Goal: Complete application form

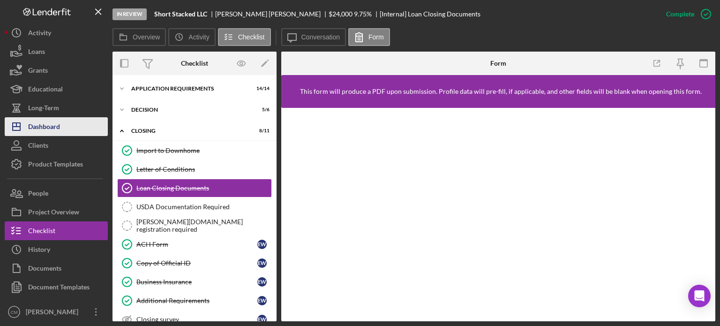
click at [67, 125] on button "Icon/Dashboard Dashboard" at bounding box center [56, 126] width 103 height 19
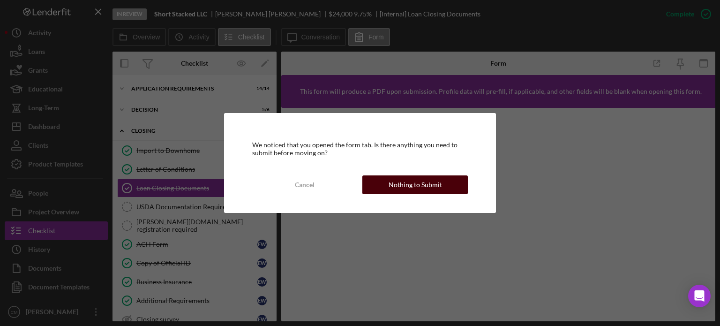
click at [396, 185] on div "Nothing to Submit" at bounding box center [415, 184] width 53 height 19
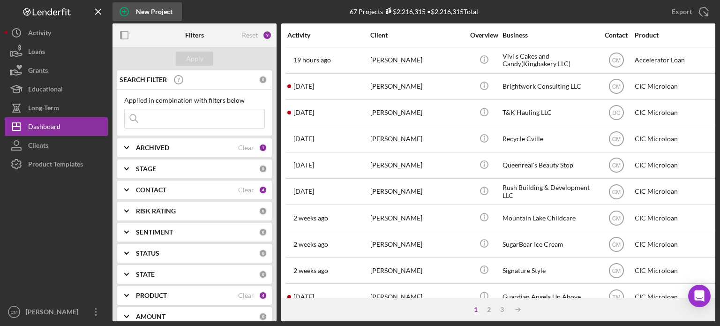
click at [129, 14] on icon "button" at bounding box center [124, 11] width 23 height 23
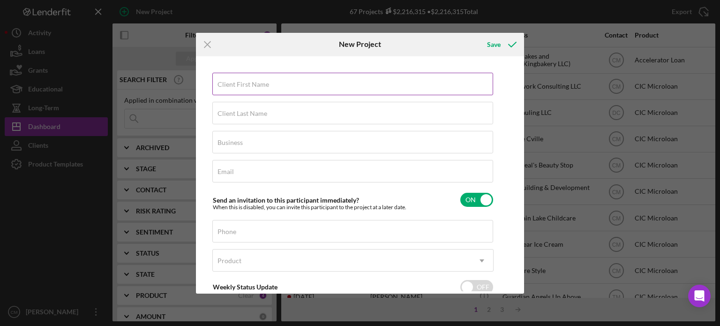
click at [240, 84] on label "Client First Name" at bounding box center [244, 85] width 52 height 8
click at [240, 84] on input "Client First Name" at bounding box center [352, 84] width 281 height 23
type input "[PERSON_NAME]"
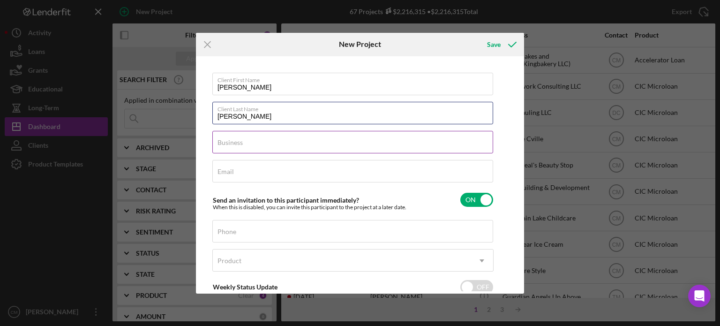
type input "[PERSON_NAME]"
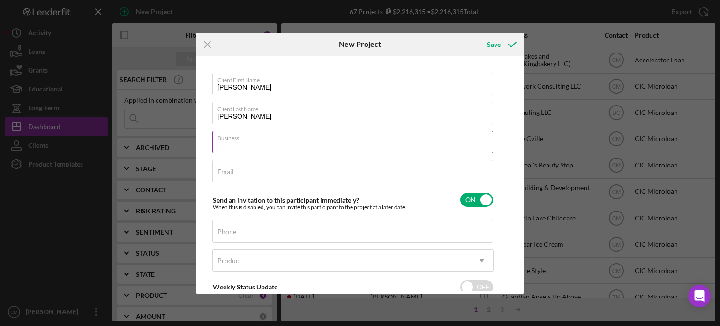
click at [251, 142] on input "Business" at bounding box center [352, 142] width 281 height 23
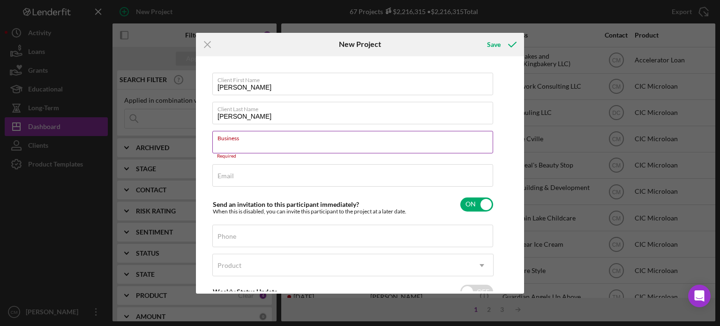
click at [245, 148] on input "Business" at bounding box center [352, 142] width 281 height 23
paste input "MNT Therapeutic & Medical Transport LLC"
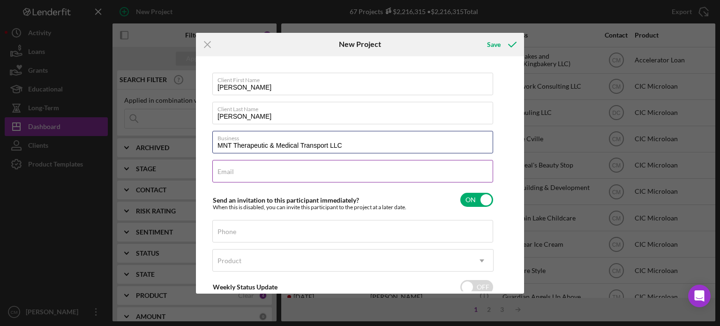
type input "MNT Therapeutic & Medical Transport LLC"
click at [248, 169] on div "Email Required" at bounding box center [352, 171] width 281 height 23
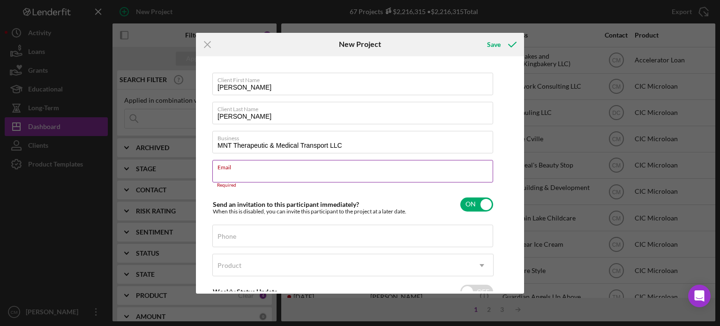
click at [240, 174] on input "Email" at bounding box center [352, 171] width 281 height 23
paste input "[EMAIL_ADDRESS][DOMAIN_NAME]"
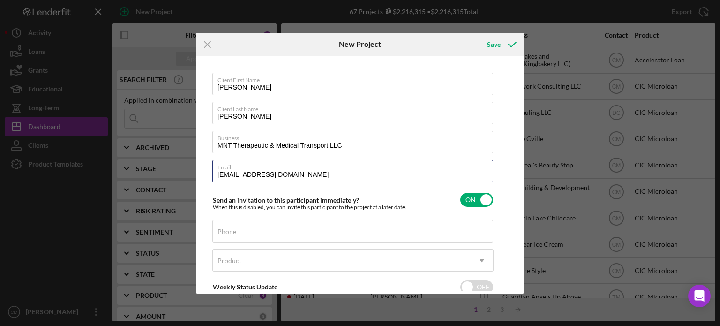
scroll to position [58, 0]
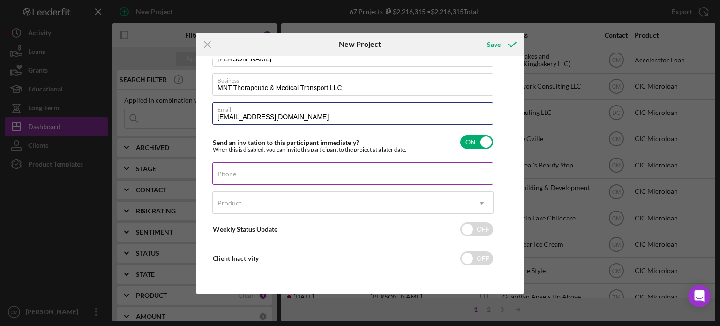
type input "[EMAIL_ADDRESS][DOMAIN_NAME]"
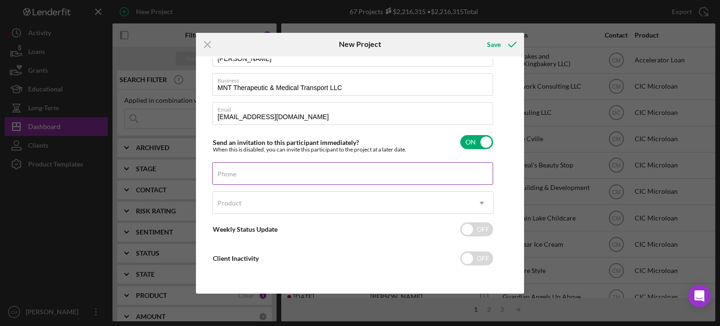
click at [294, 177] on input "Phone" at bounding box center [352, 173] width 281 height 23
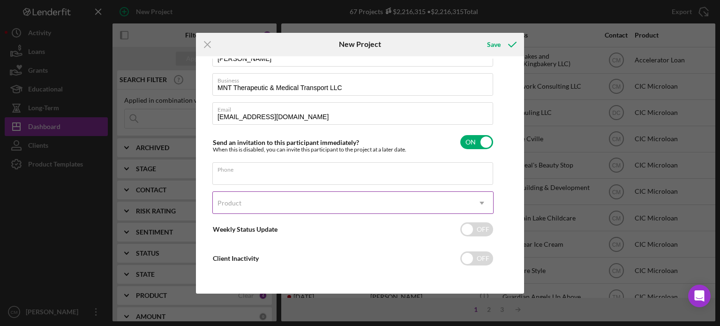
click at [342, 205] on div "Product" at bounding box center [342, 203] width 258 height 22
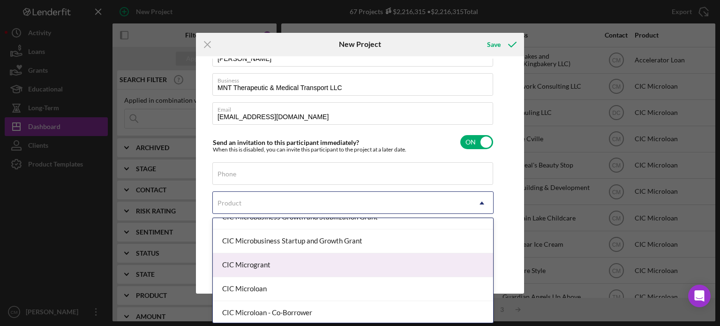
scroll to position [109, 0]
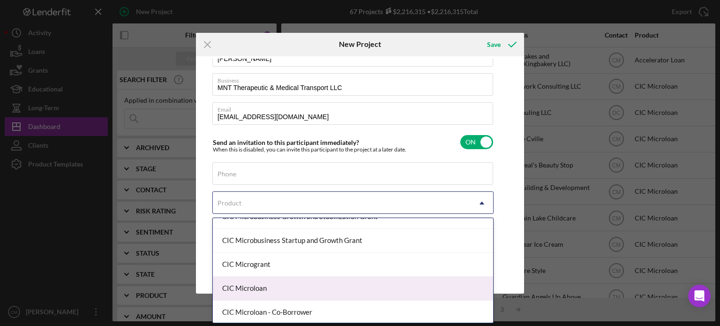
click at [278, 287] on div "CIC Microloan" at bounding box center [353, 289] width 280 height 24
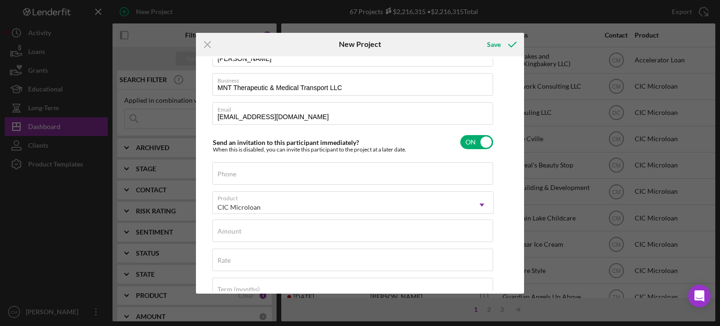
click at [378, 218] on div "Product CIC Microloan Icon/Dropdown Arrow" at bounding box center [352, 205] width 281 height 28
click at [379, 230] on div "Amount" at bounding box center [352, 230] width 281 height 23
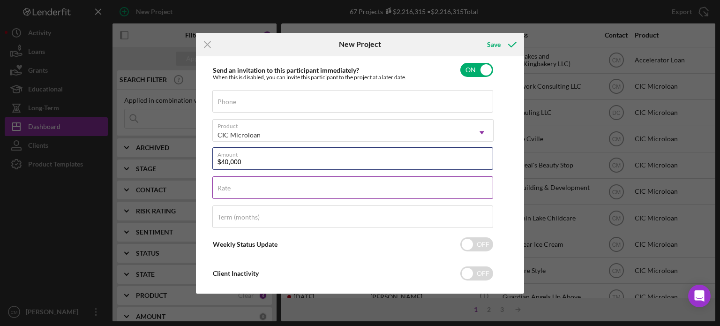
scroll to position [134, 0]
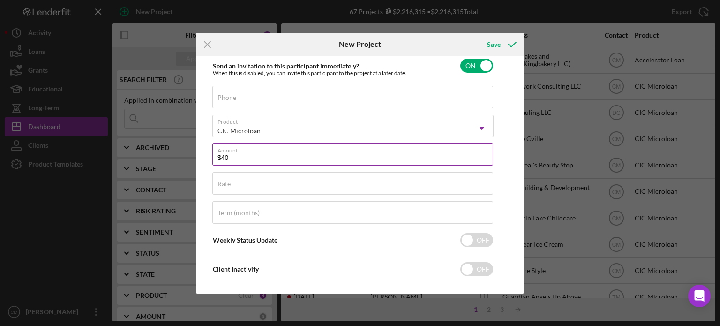
type input "$4"
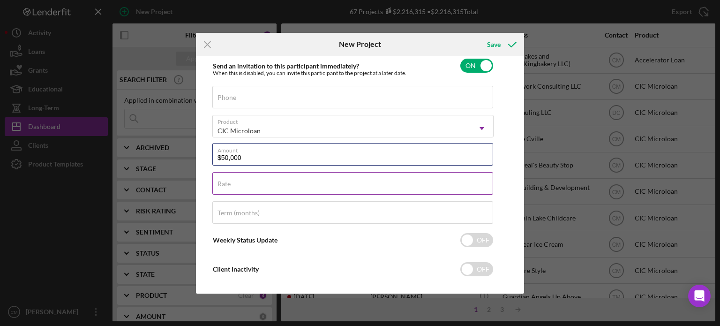
type input "$50,000"
click at [241, 181] on div "Rate" at bounding box center [352, 183] width 281 height 23
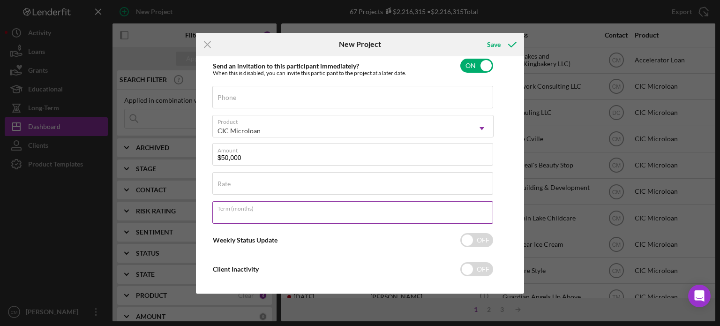
click at [363, 220] on input "Term (months)" at bounding box center [352, 212] width 281 height 23
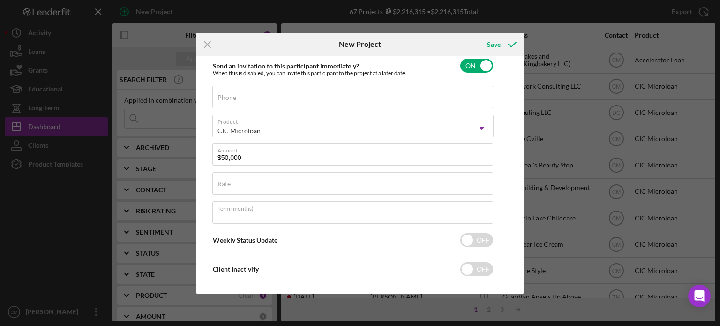
click at [503, 211] on div "Client First Name [PERSON_NAME] Client Last Name [PERSON_NAME] Business MNT The…" at bounding box center [360, 175] width 324 height 233
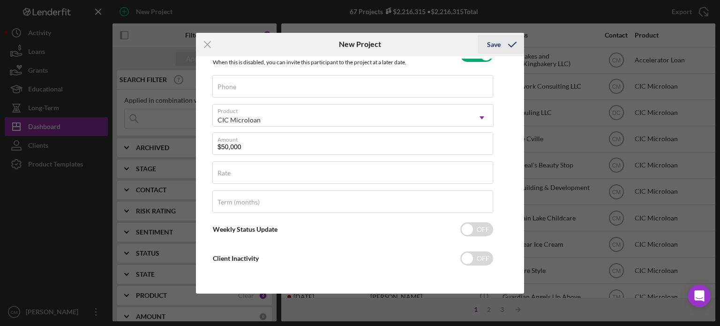
click at [496, 44] on div "Save" at bounding box center [494, 44] width 14 height 19
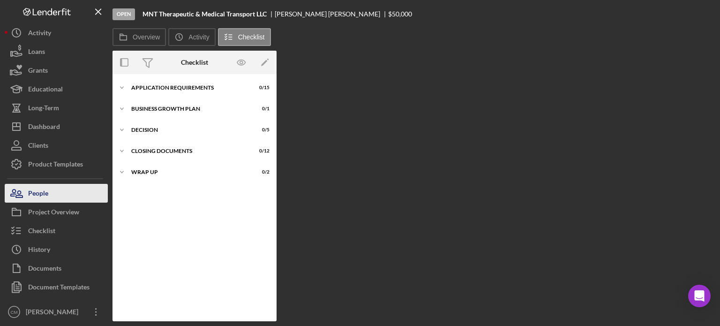
click at [37, 196] on div "People" at bounding box center [38, 194] width 20 height 21
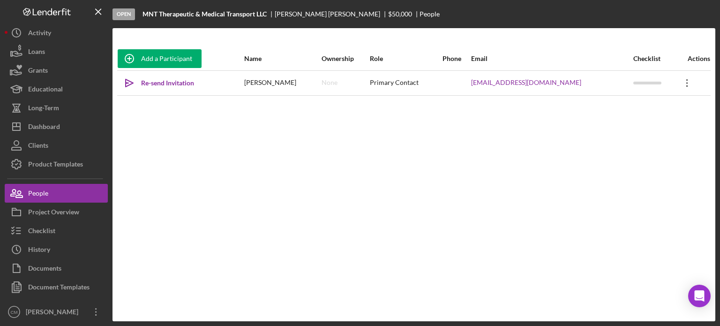
click at [678, 84] on icon "Icon/Overflow" at bounding box center [687, 82] width 23 height 23
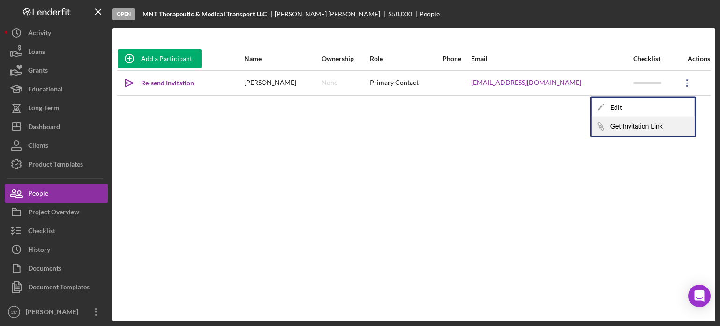
click at [631, 128] on button "Icon/Link Get Invitation Link" at bounding box center [643, 126] width 103 height 19
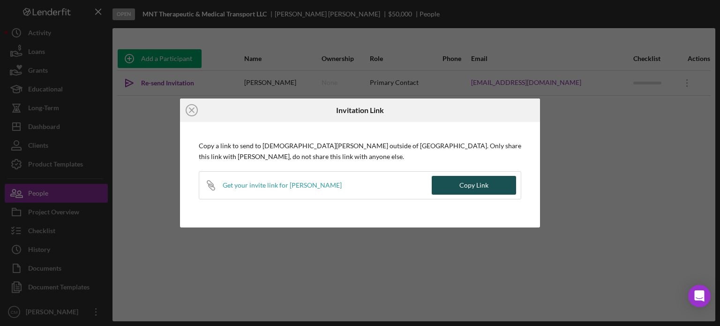
click at [456, 187] on button "Copy Link" at bounding box center [474, 185] width 84 height 19
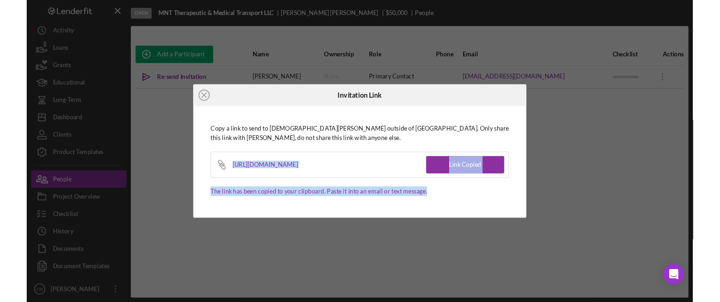
scroll to position [0, 5]
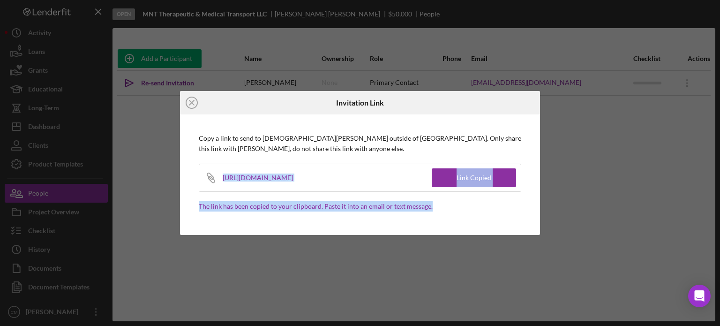
drag, startPoint x: 221, startPoint y: 179, endPoint x: 431, endPoint y: 177, distance: 210.5
click at [431, 177] on div "Icon/Link [URL][DOMAIN_NAME]" at bounding box center [315, 177] width 233 height 27
copy div "[URL][DOMAIN_NAME]"
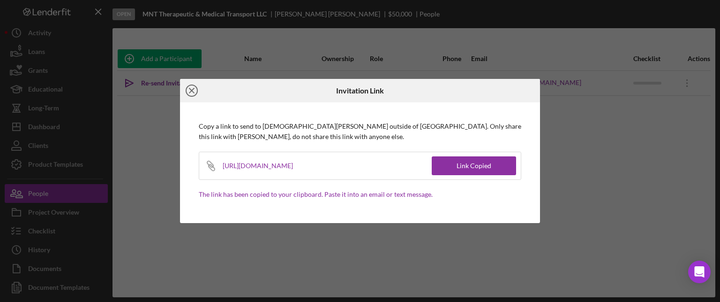
click at [192, 88] on icon "Icon/Close" at bounding box center [191, 90] width 23 height 23
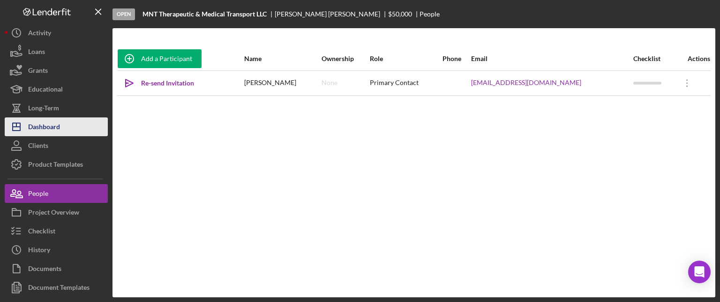
click at [32, 122] on div "Dashboard" at bounding box center [44, 127] width 32 height 21
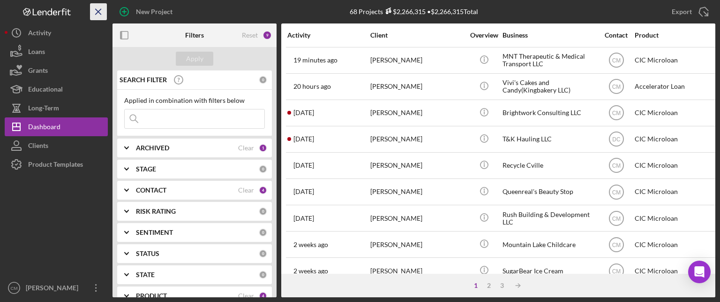
click at [99, 8] on icon "Icon/Menu Close" at bounding box center [98, 11] width 21 height 21
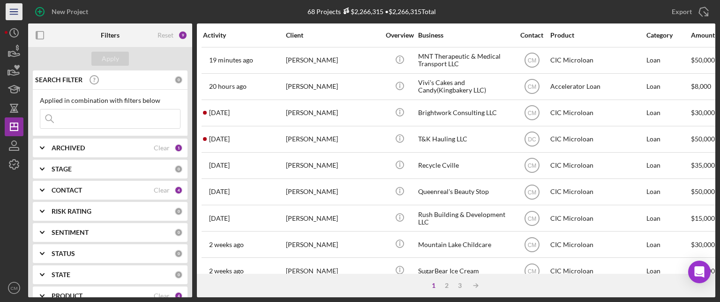
click at [10, 14] on icon "Icon/Menu" at bounding box center [14, 11] width 21 height 21
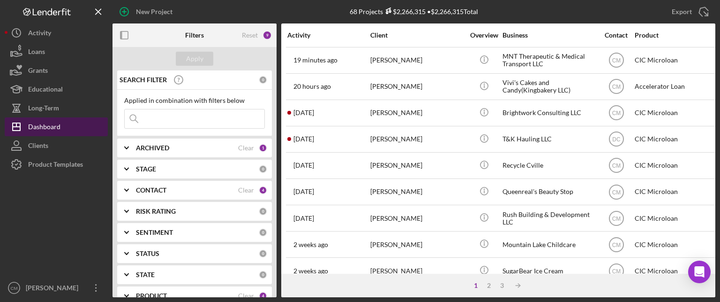
click at [45, 123] on div "Dashboard" at bounding box center [44, 127] width 32 height 21
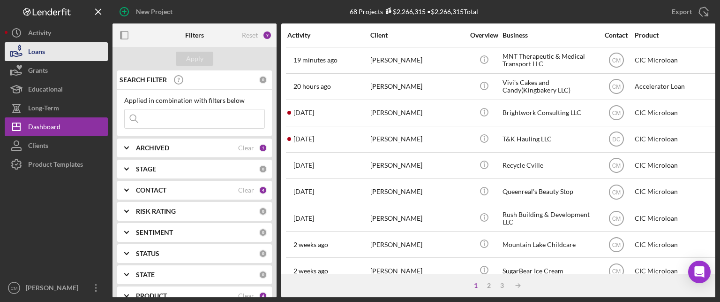
click at [34, 53] on div "Loans" at bounding box center [36, 52] width 17 height 21
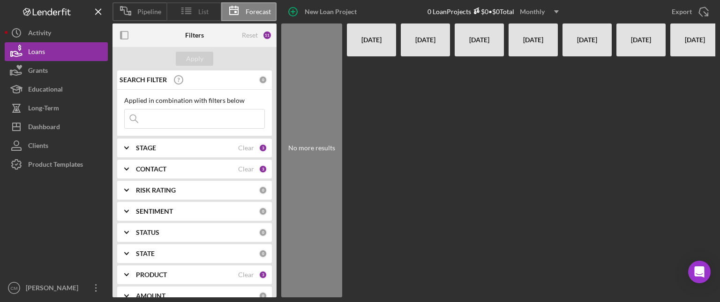
click at [195, 12] on icon at bounding box center [186, 10] width 23 height 23
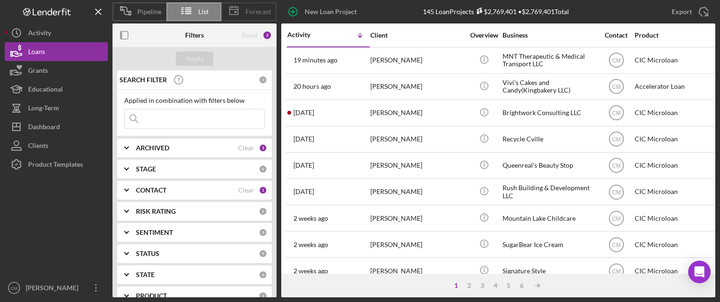
click at [260, 9] on span "Forecast" at bounding box center [258, 12] width 25 height 8
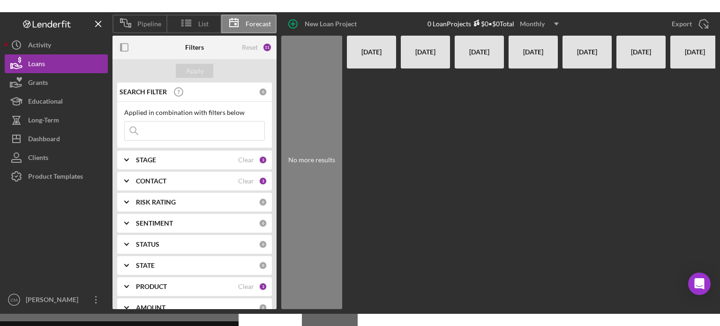
scroll to position [0, 8]
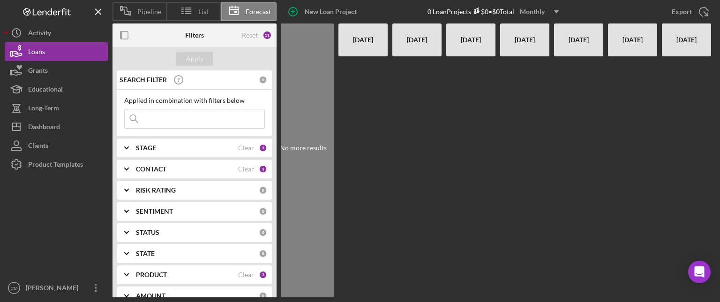
click at [366, 40] on div "[DATE]" at bounding box center [363, 39] width 40 height 33
click at [401, 48] on div "[DATE]" at bounding box center [417, 39] width 40 height 33
click at [471, 47] on div "[DATE]" at bounding box center [471, 39] width 40 height 33
click at [537, 43] on div "[DATE]" at bounding box center [525, 39] width 40 height 33
click at [129, 8] on icon at bounding box center [125, 10] width 23 height 23
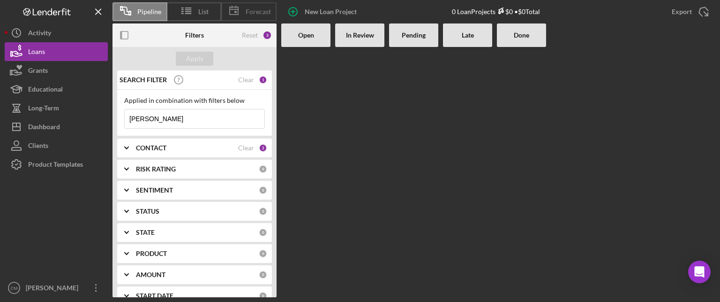
click at [246, 9] on span "Forecast" at bounding box center [258, 12] width 25 height 8
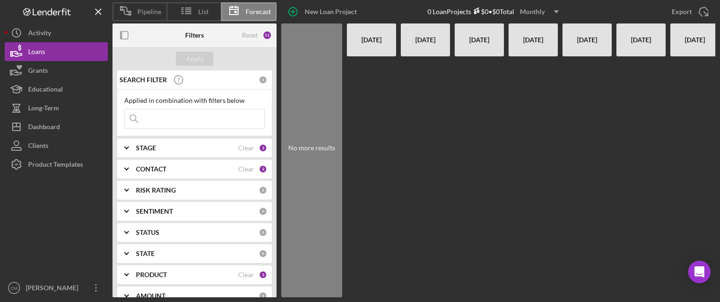
click at [558, 8] on icon "Icon/Dropdown Arrow" at bounding box center [556, 11] width 23 height 23
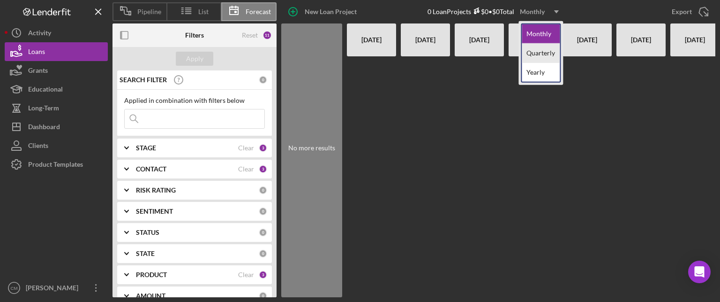
click at [541, 55] on div "Quarterly" at bounding box center [541, 53] width 38 height 19
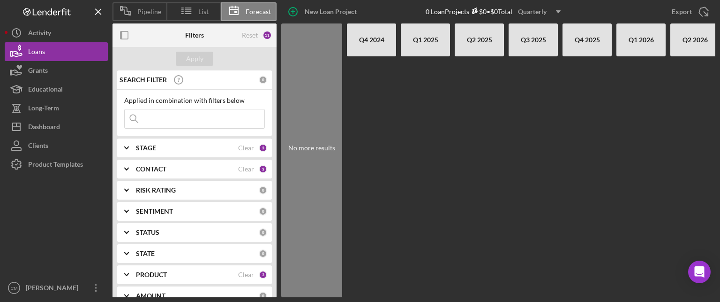
click at [559, 12] on icon "Icon/Dropdown Arrow" at bounding box center [558, 11] width 23 height 23
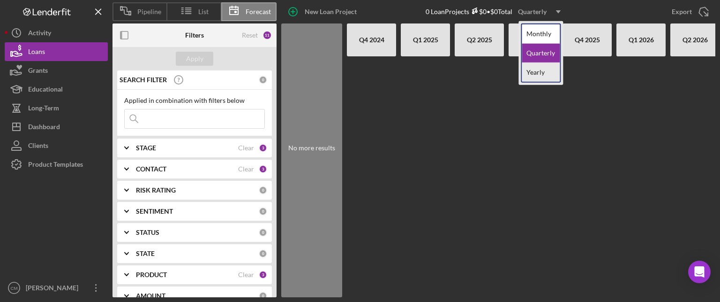
click at [547, 71] on div "Yearly" at bounding box center [541, 72] width 38 height 19
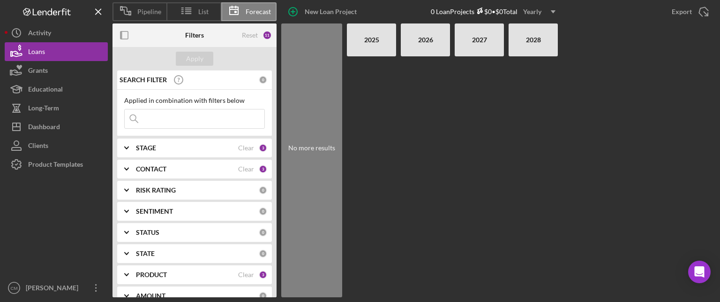
click at [554, 5] on icon "Icon/Dropdown Arrow" at bounding box center [553, 11] width 23 height 23
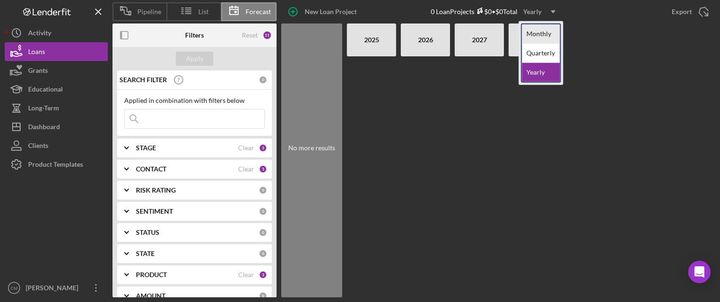
click at [539, 38] on div "Monthly" at bounding box center [541, 33] width 38 height 19
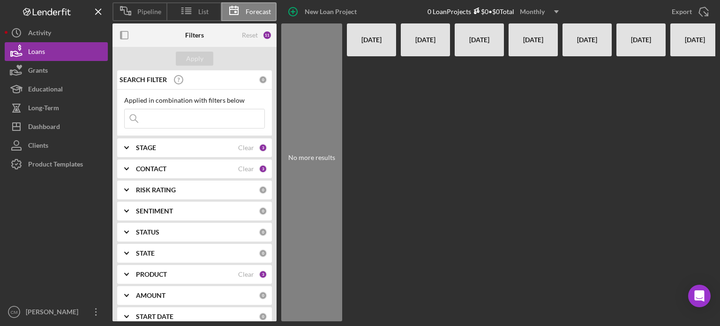
click at [360, 41] on div "[DATE]" at bounding box center [372, 39] width 40 height 33
click at [556, 5] on icon "Icon/Dropdown Arrow" at bounding box center [556, 11] width 23 height 23
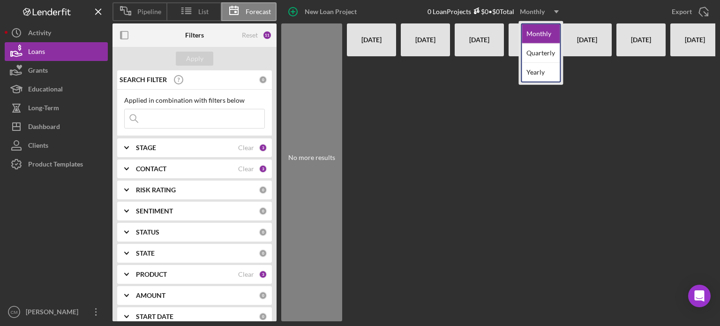
click at [372, 38] on div "[DATE]" at bounding box center [372, 39] width 40 height 33
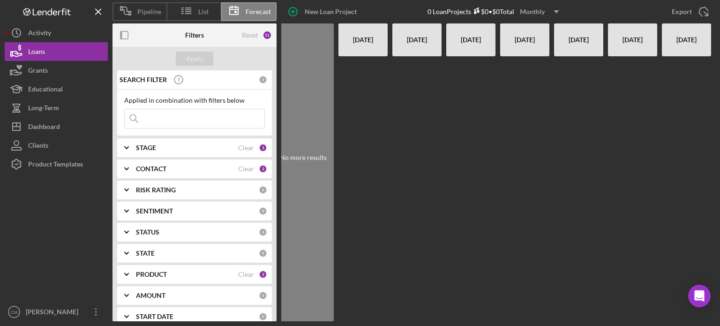
scroll to position [0, 0]
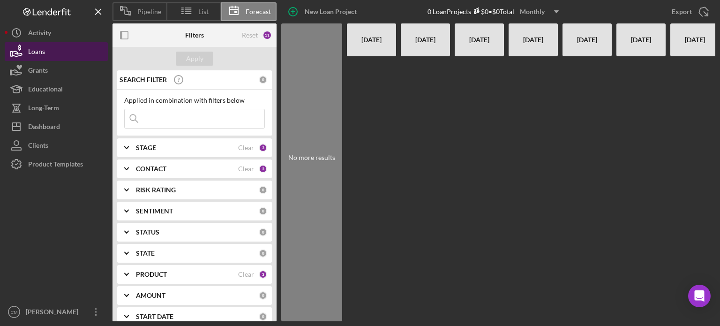
click at [38, 49] on div "Loans" at bounding box center [36, 52] width 17 height 21
click at [257, 32] on div "Reset" at bounding box center [250, 35] width 16 height 8
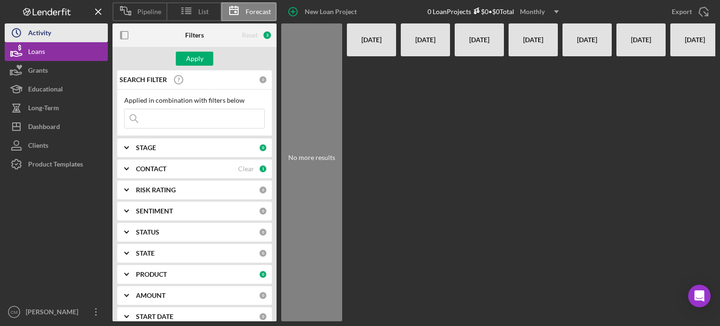
click at [27, 31] on icon "Icon/History" at bounding box center [16, 32] width 23 height 23
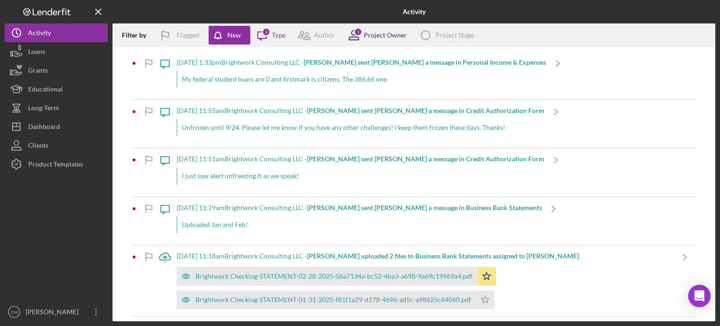
click at [378, 37] on div "Project Owner" at bounding box center [385, 35] width 43 height 8
click at [271, 39] on icon "Icon/Message" at bounding box center [261, 34] width 23 height 23
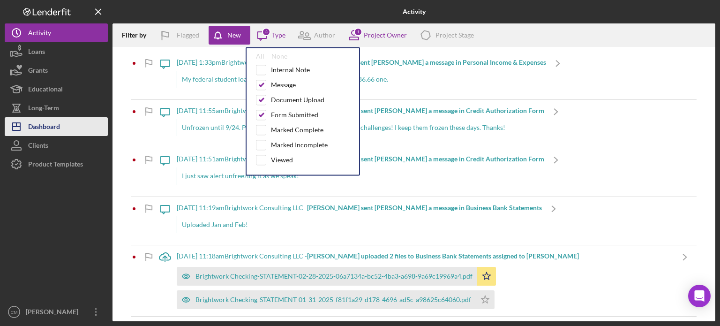
click at [47, 121] on div "Dashboard" at bounding box center [44, 127] width 32 height 21
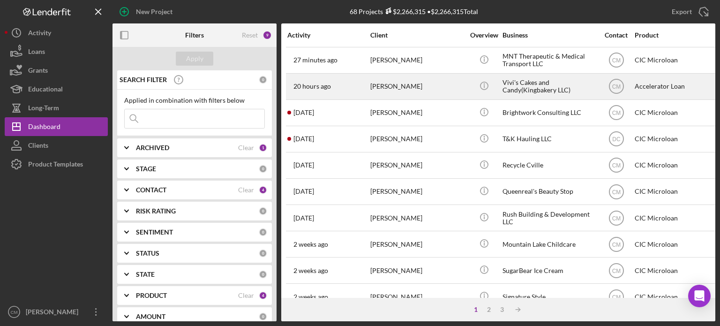
click at [528, 86] on div "Vivi's Cakes and Candy(Kingbakery LLC)" at bounding box center [550, 86] width 94 height 25
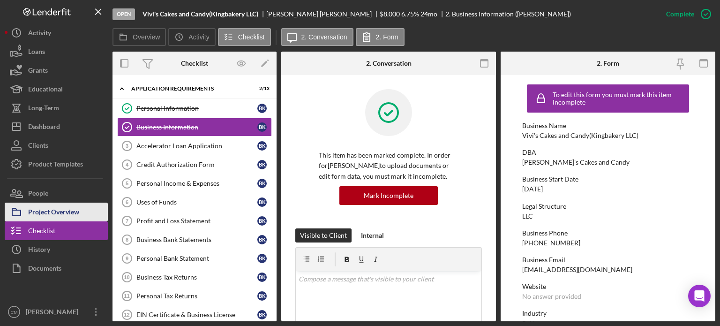
click at [48, 206] on div "Project Overview" at bounding box center [53, 213] width 51 height 21
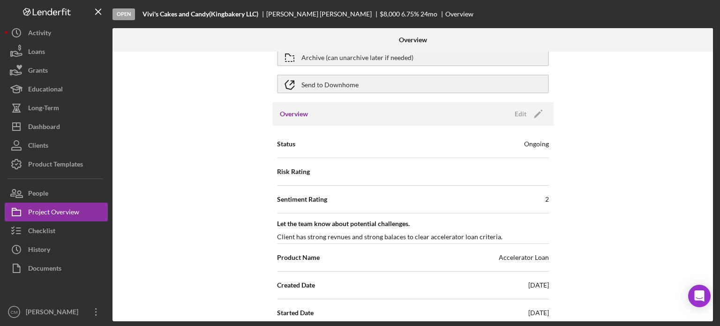
scroll to position [47, 0]
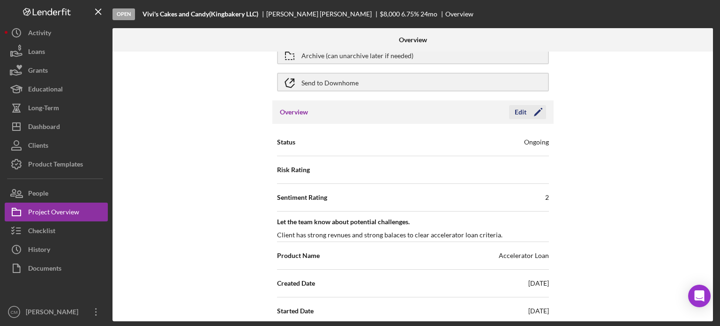
click at [531, 114] on icon "Icon/Edit" at bounding box center [538, 111] width 23 height 23
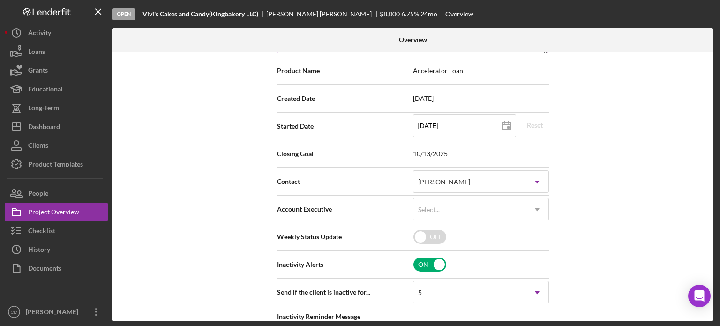
scroll to position [255, 0]
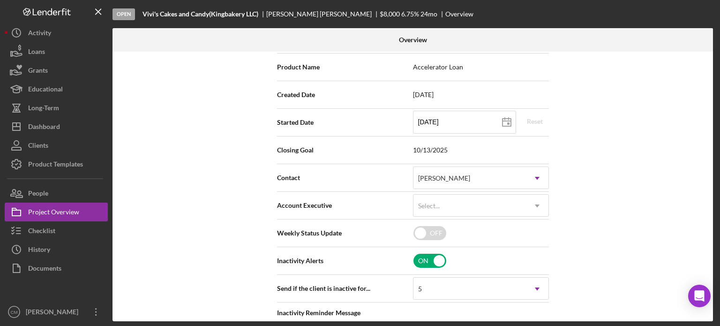
click at [464, 153] on span "10/13/2025" at bounding box center [481, 150] width 136 height 8
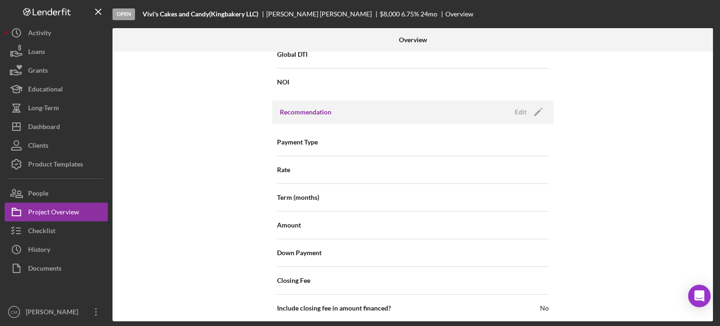
scroll to position [875, 0]
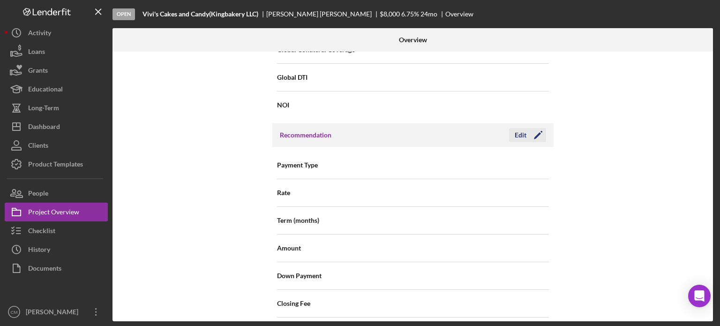
click at [534, 128] on icon "Icon/Edit" at bounding box center [538, 134] width 23 height 23
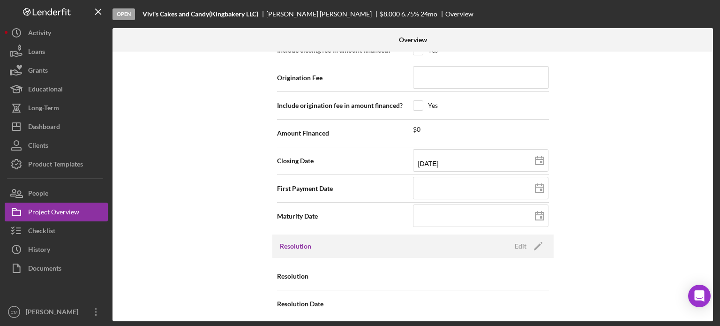
scroll to position [1158, 0]
